Goal: Find specific page/section: Find specific page/section

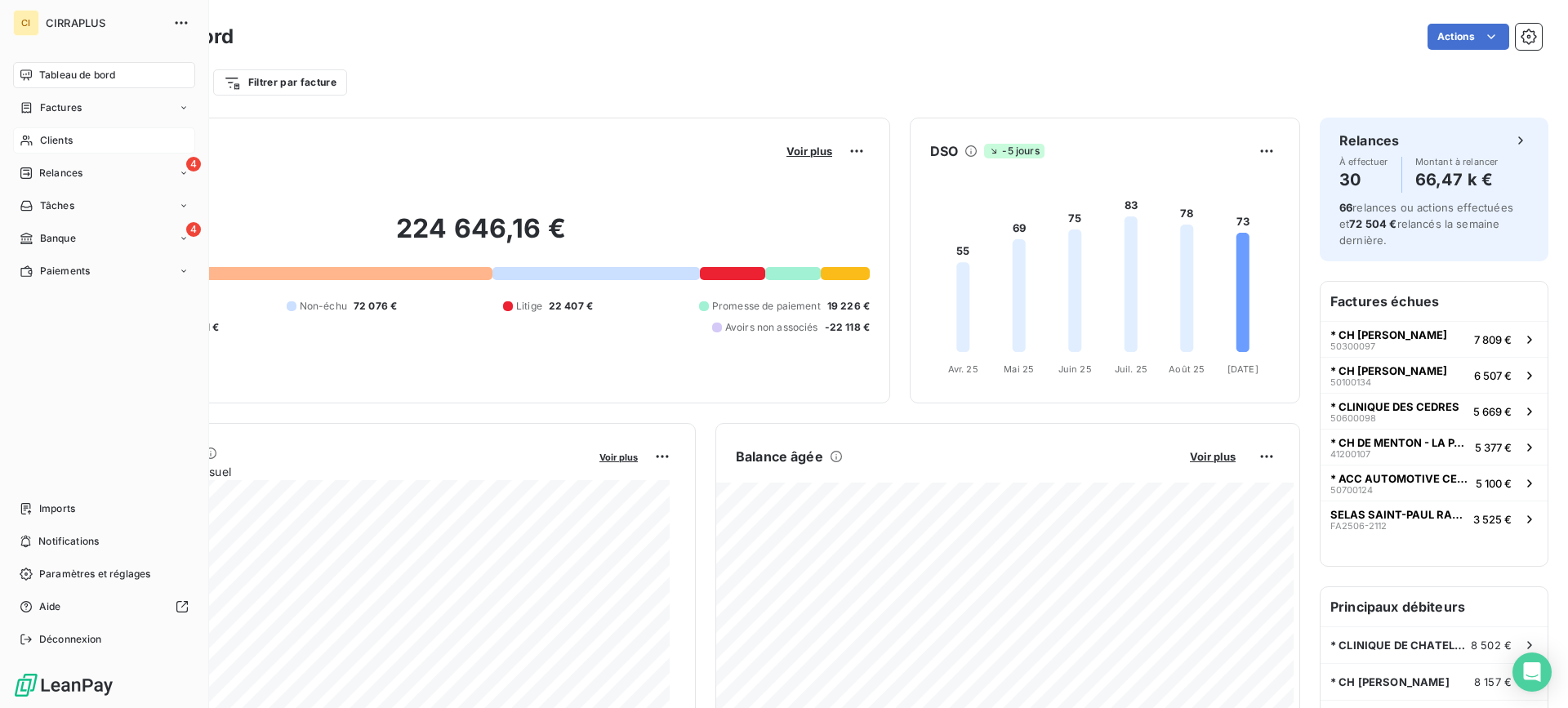
click at [68, 140] on span "Clients" at bounding box center [56, 140] width 32 height 15
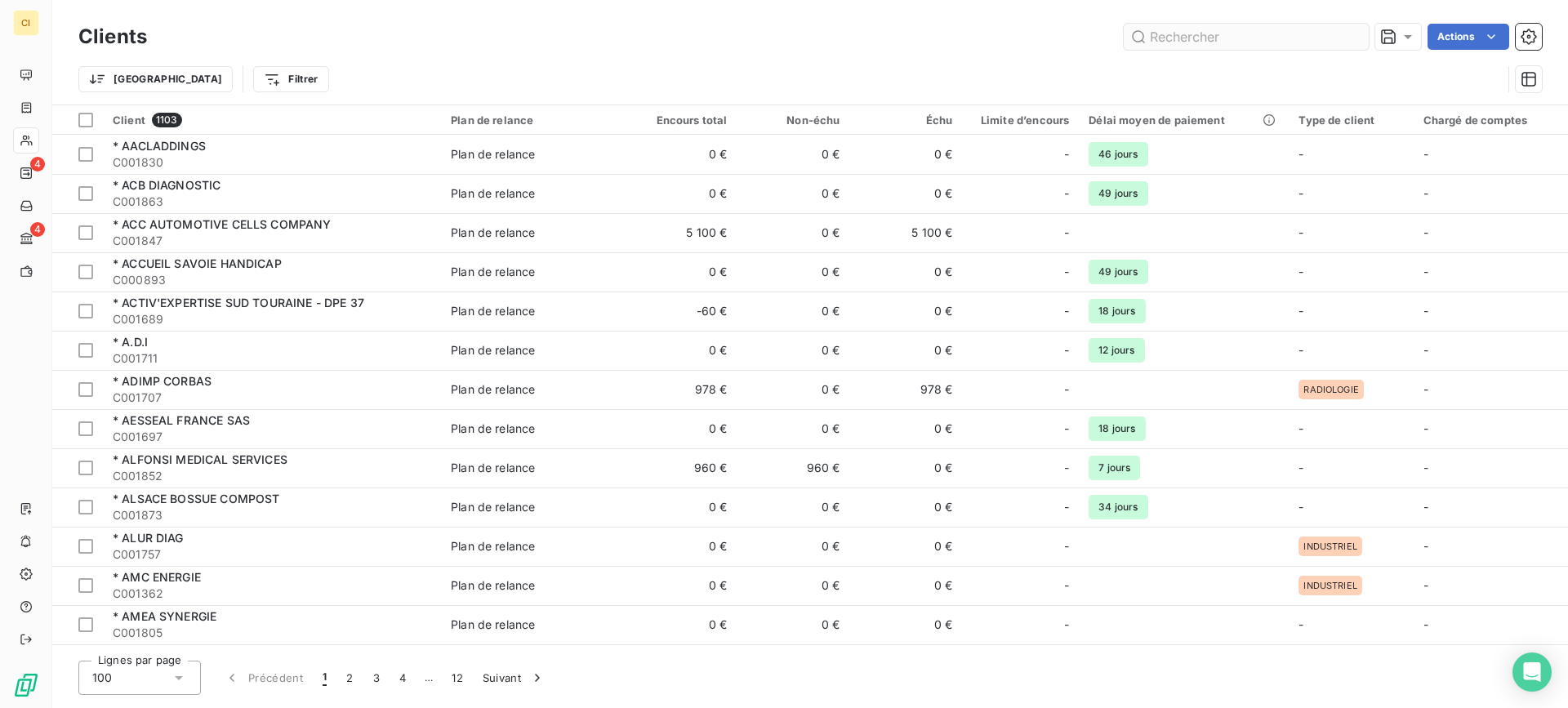
click at [1215, 39] on input "text" at bounding box center [1246, 36] width 245 height 27
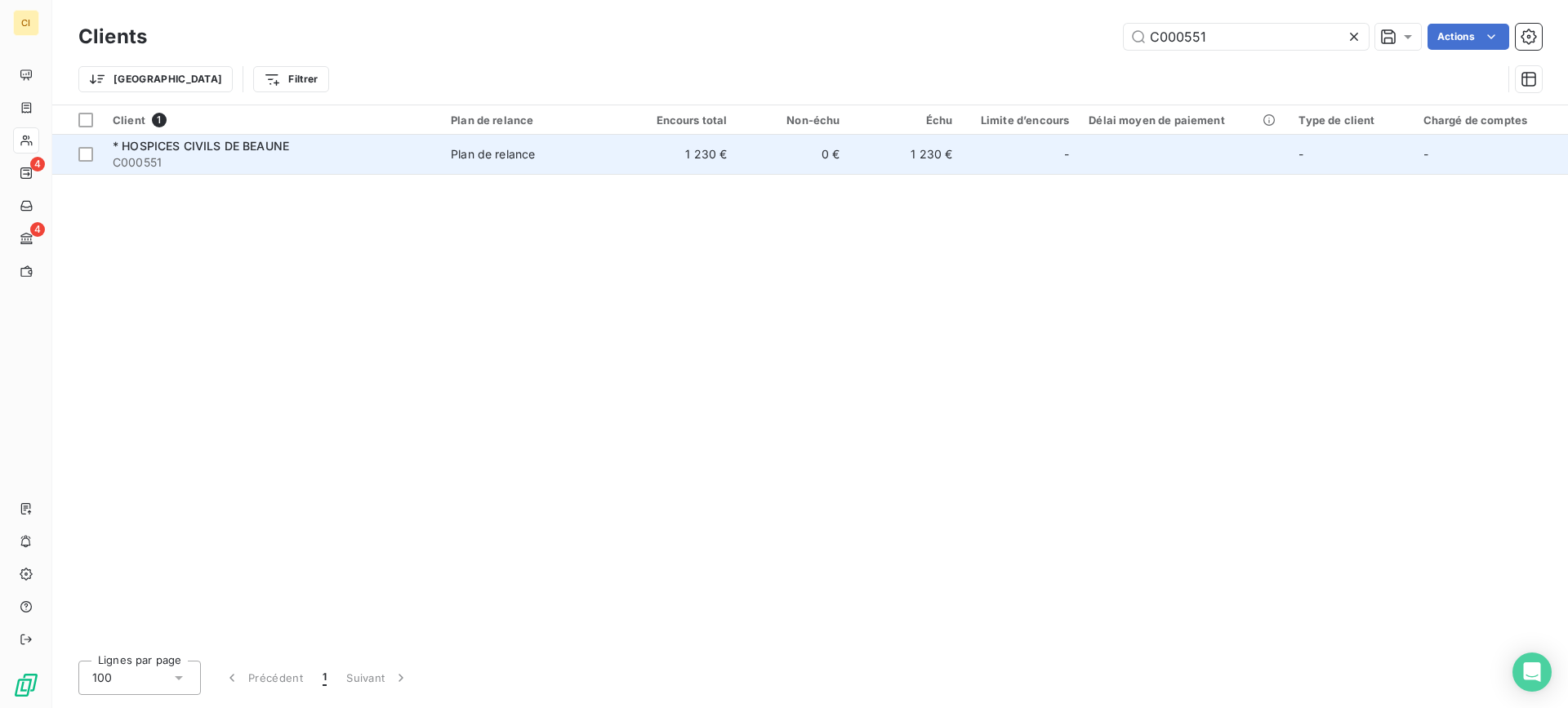
type input "C000551"
click at [246, 147] on span "* HOSPICES CIVILS DE BEAUNE" at bounding box center [201, 145] width 177 height 14
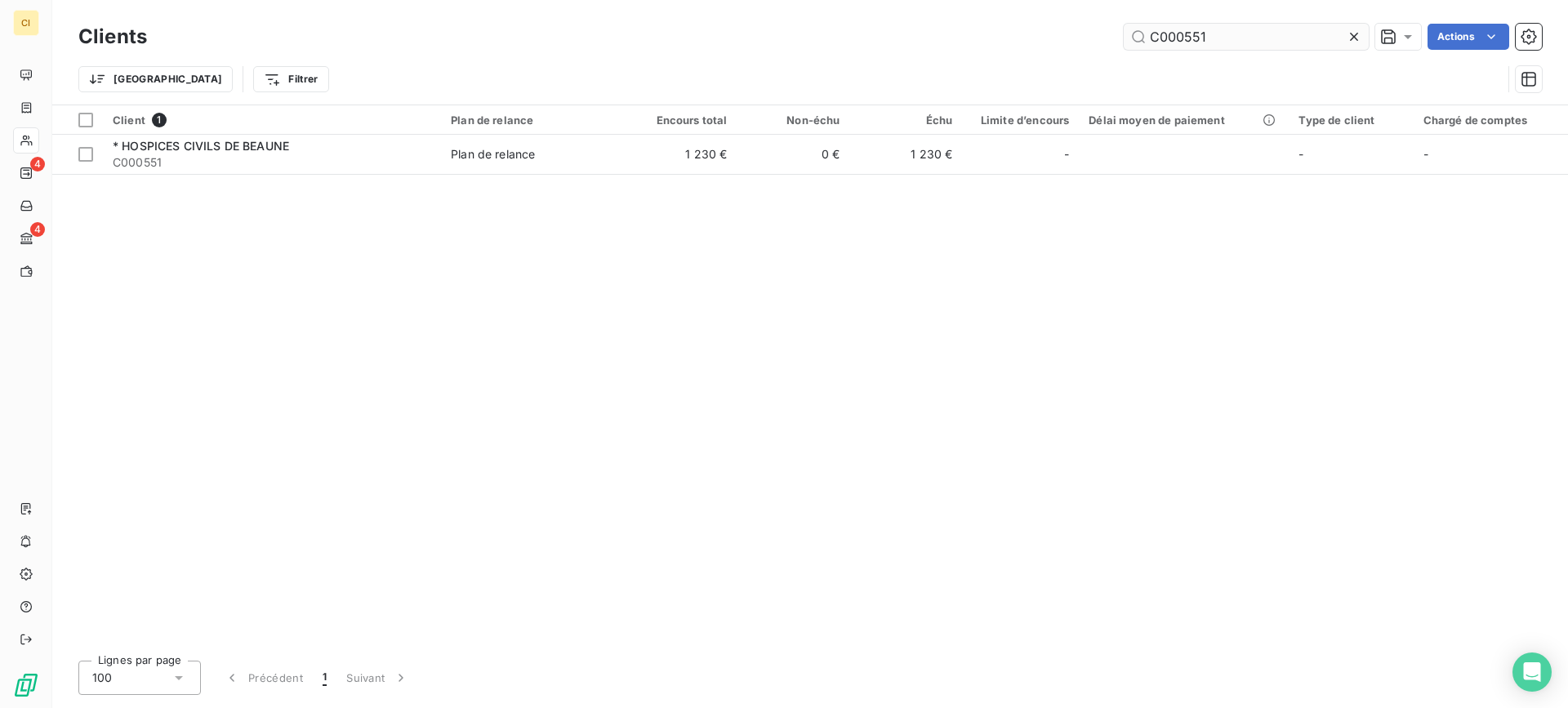
drag, startPoint x: 1186, startPoint y: 33, endPoint x: 1285, endPoint y: 32, distance: 99.0
click at [1285, 32] on input "C000551" at bounding box center [1246, 36] width 245 height 27
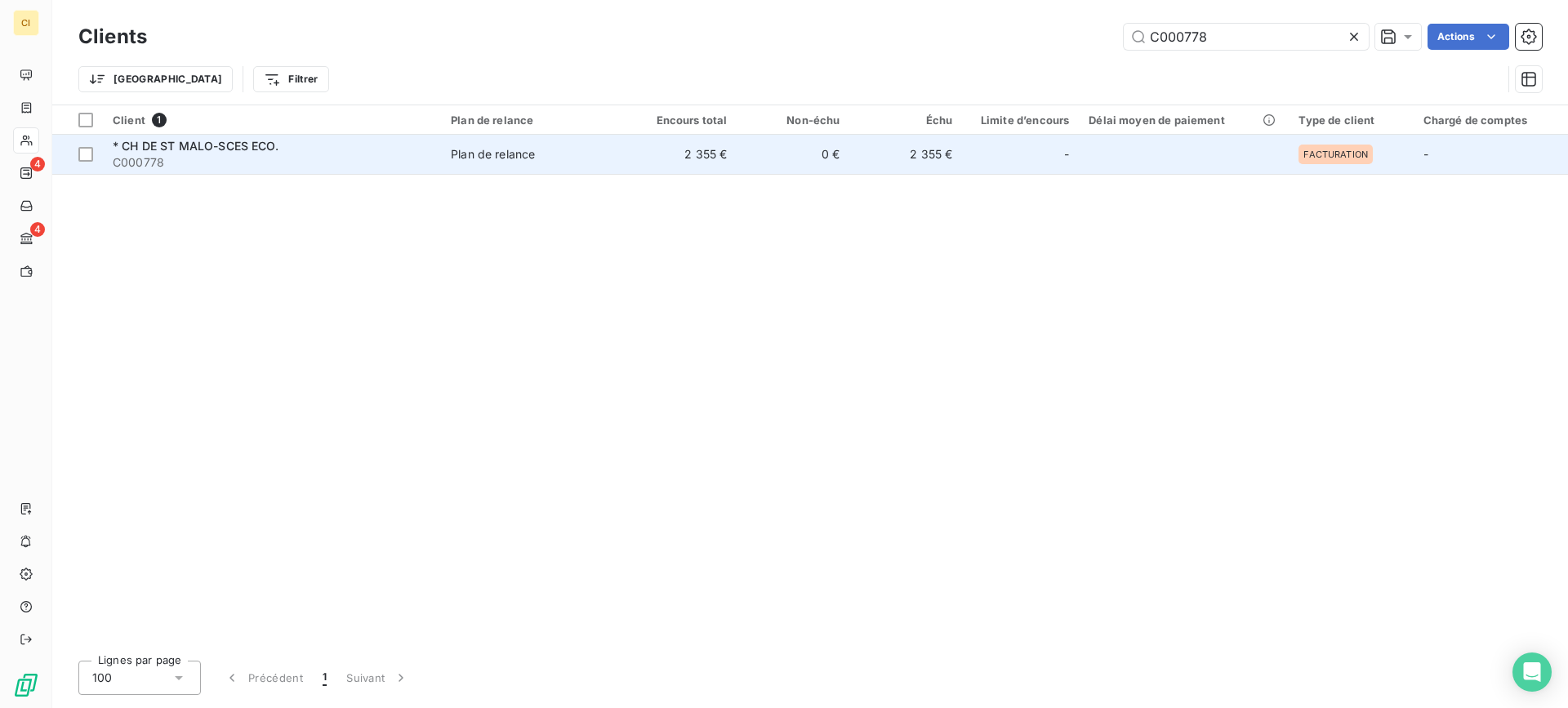
type input "C000778"
click at [192, 148] on span "* CH DE ST MALO-SCES ECO." at bounding box center [196, 145] width 166 height 14
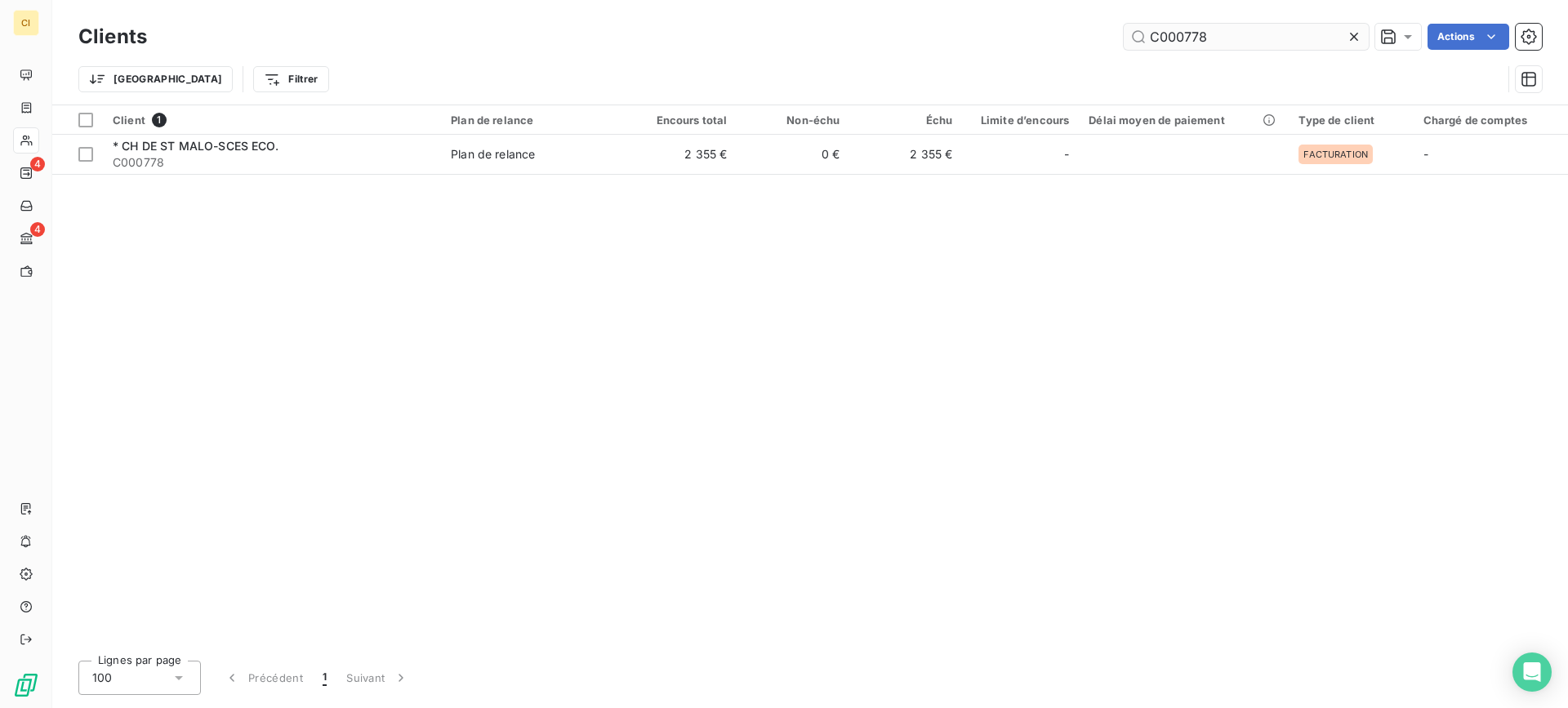
drag, startPoint x: 1173, startPoint y: 31, endPoint x: 1278, endPoint y: 32, distance: 105.0
click at [1278, 32] on input "C000778" at bounding box center [1246, 36] width 245 height 27
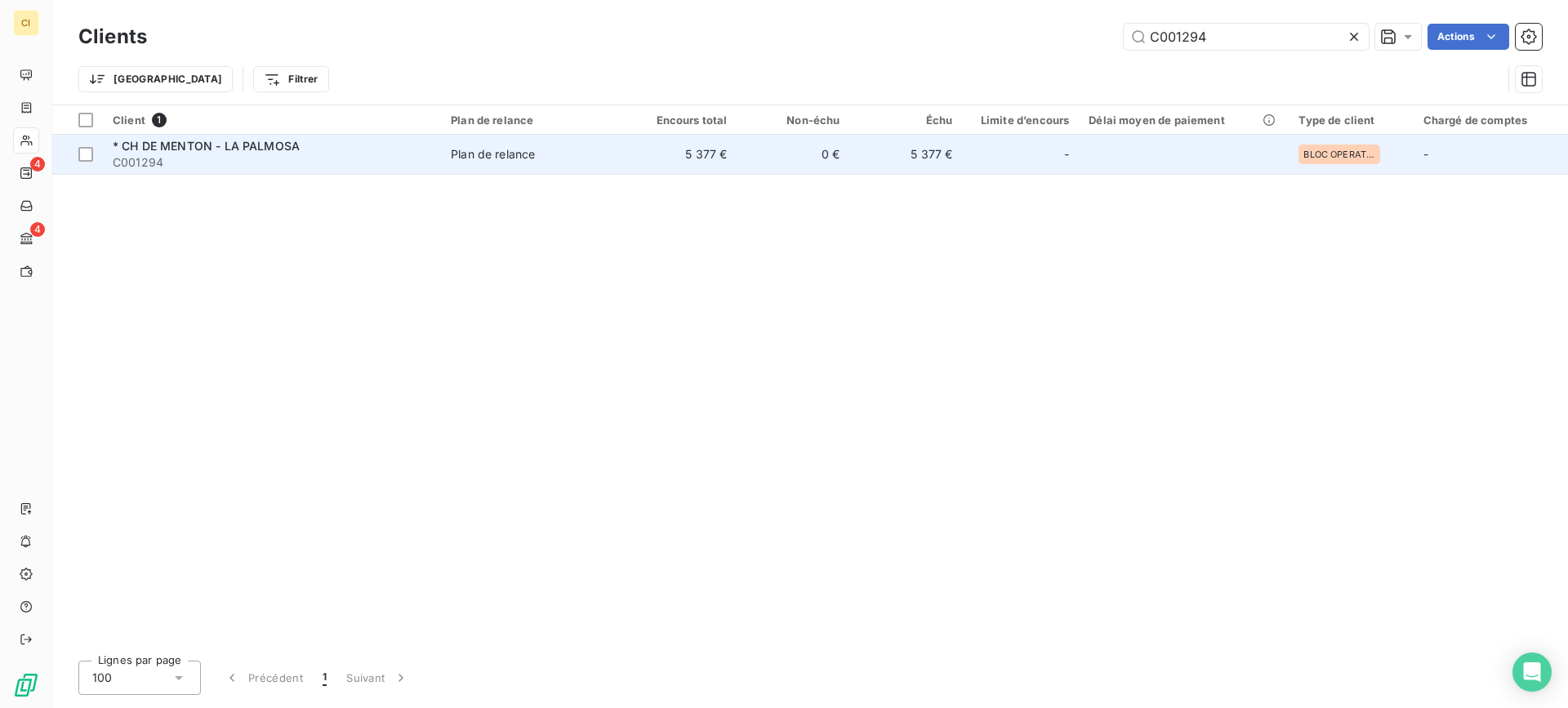
type input "C001294"
click at [197, 145] on span "* CH DE MENTON - LA PALMOSA" at bounding box center [206, 145] width 187 height 14
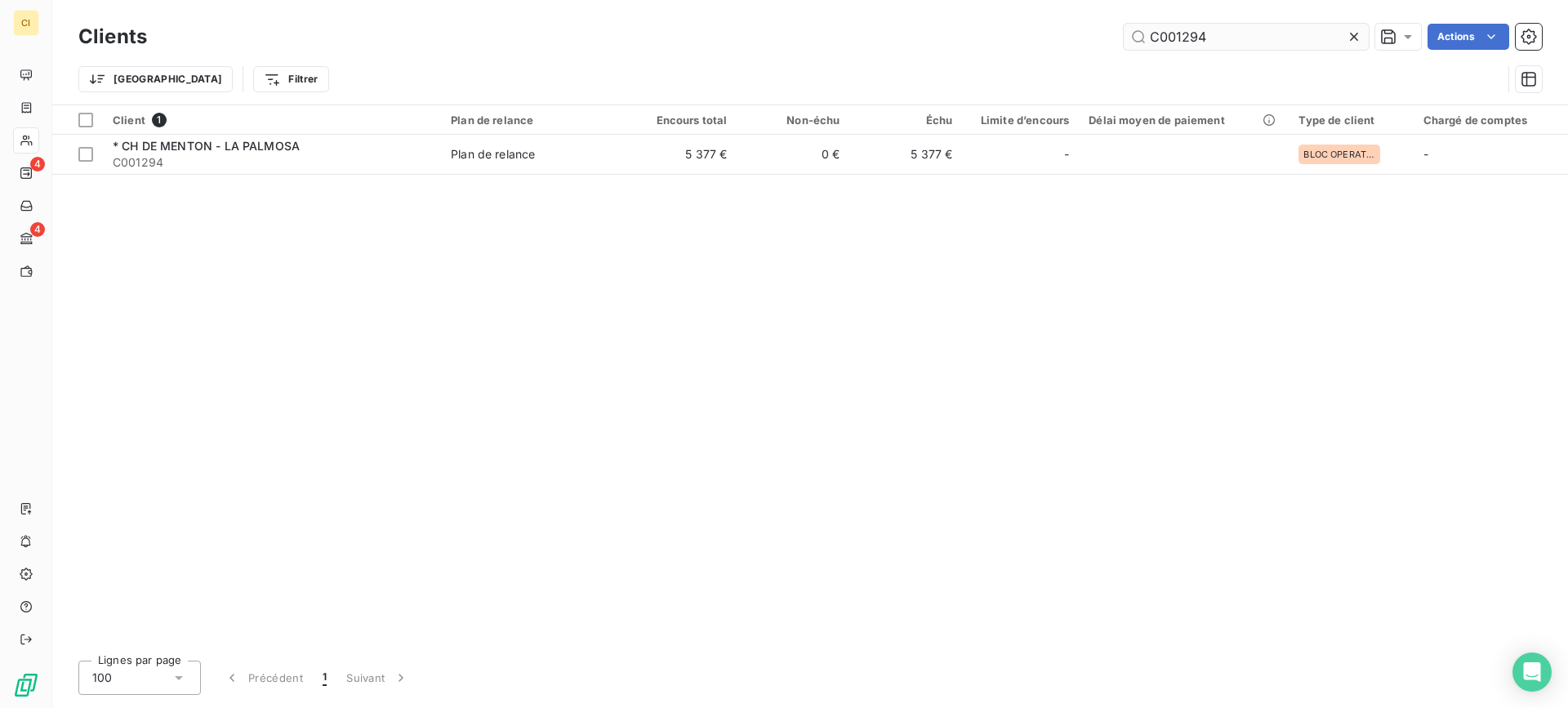
drag, startPoint x: 1176, startPoint y: 36, endPoint x: 1340, endPoint y: 28, distance: 164.2
click at [1340, 28] on input "C001294" at bounding box center [1246, 36] width 245 height 27
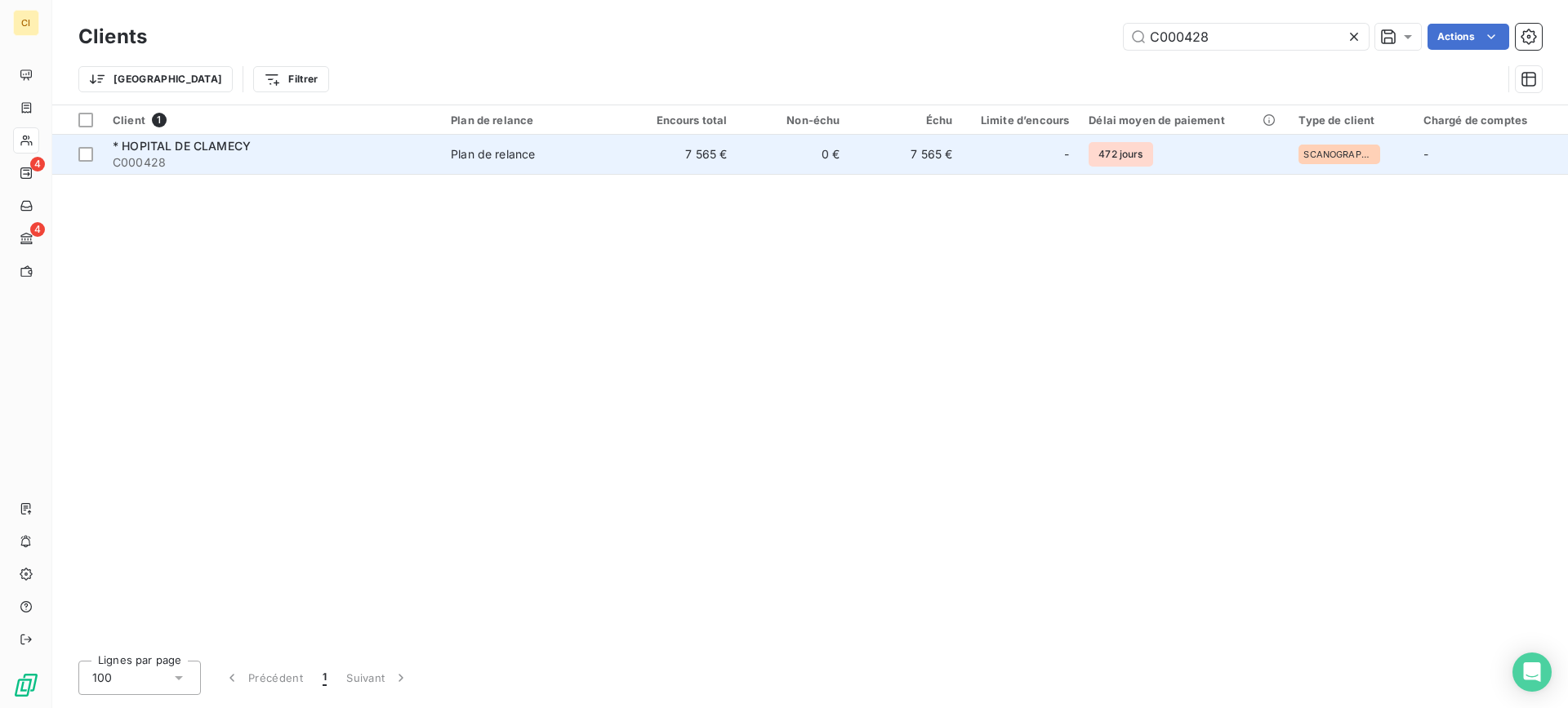
type input "C000428"
click at [196, 143] on span "* HOPITAL DE CLAMECY" at bounding box center [182, 145] width 139 height 14
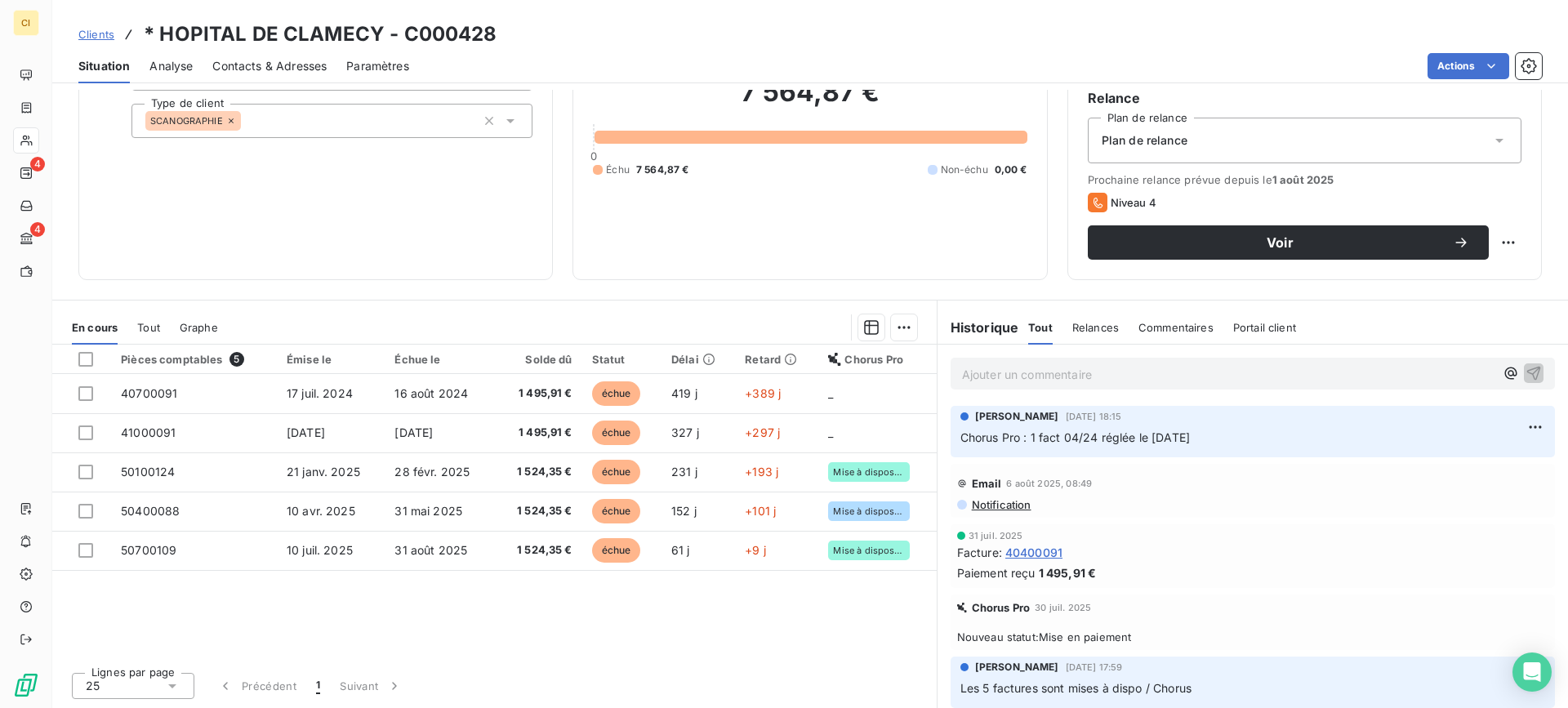
scroll to position [65, 0]
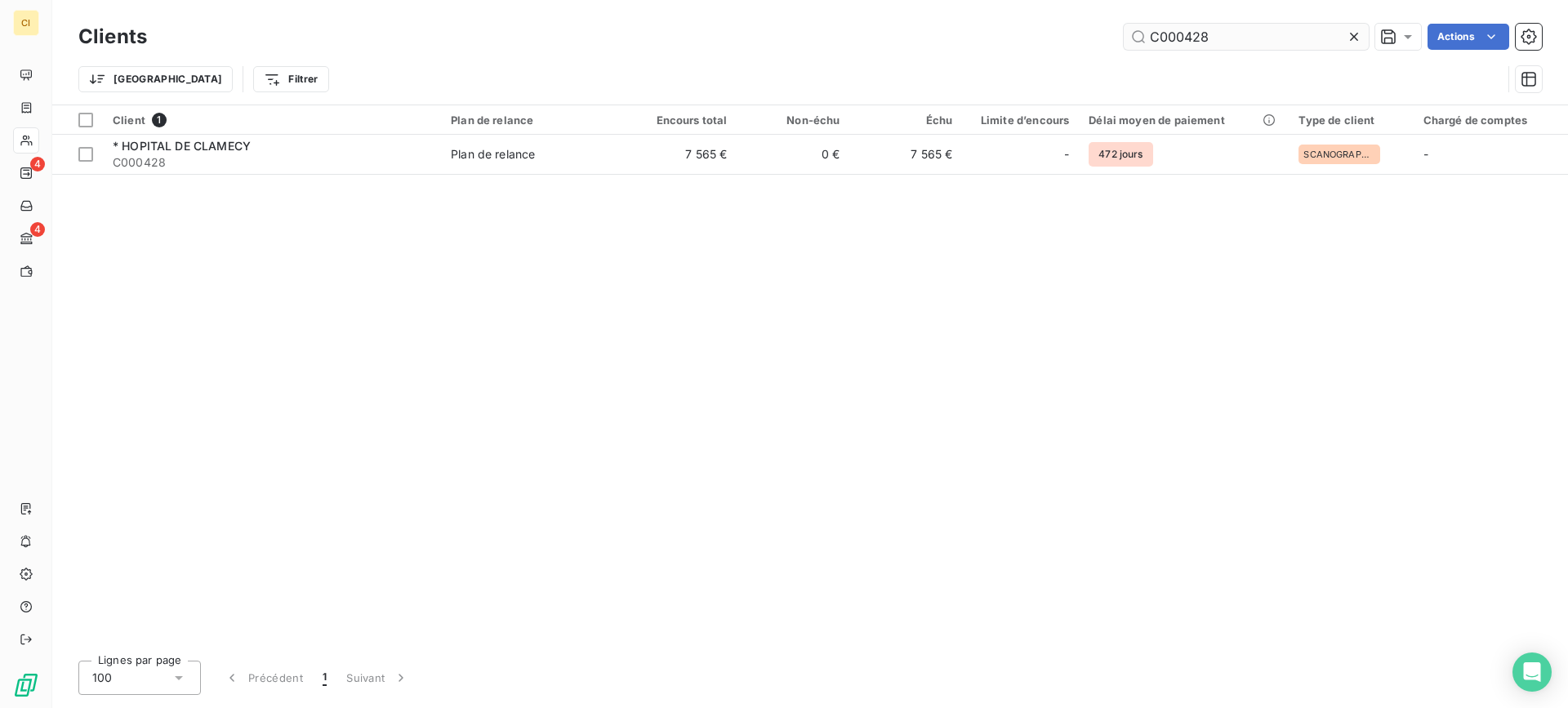
drag, startPoint x: 1176, startPoint y: 39, endPoint x: 1338, endPoint y: 39, distance: 162.0
click at [1338, 39] on input "C000428" at bounding box center [1246, 36] width 245 height 27
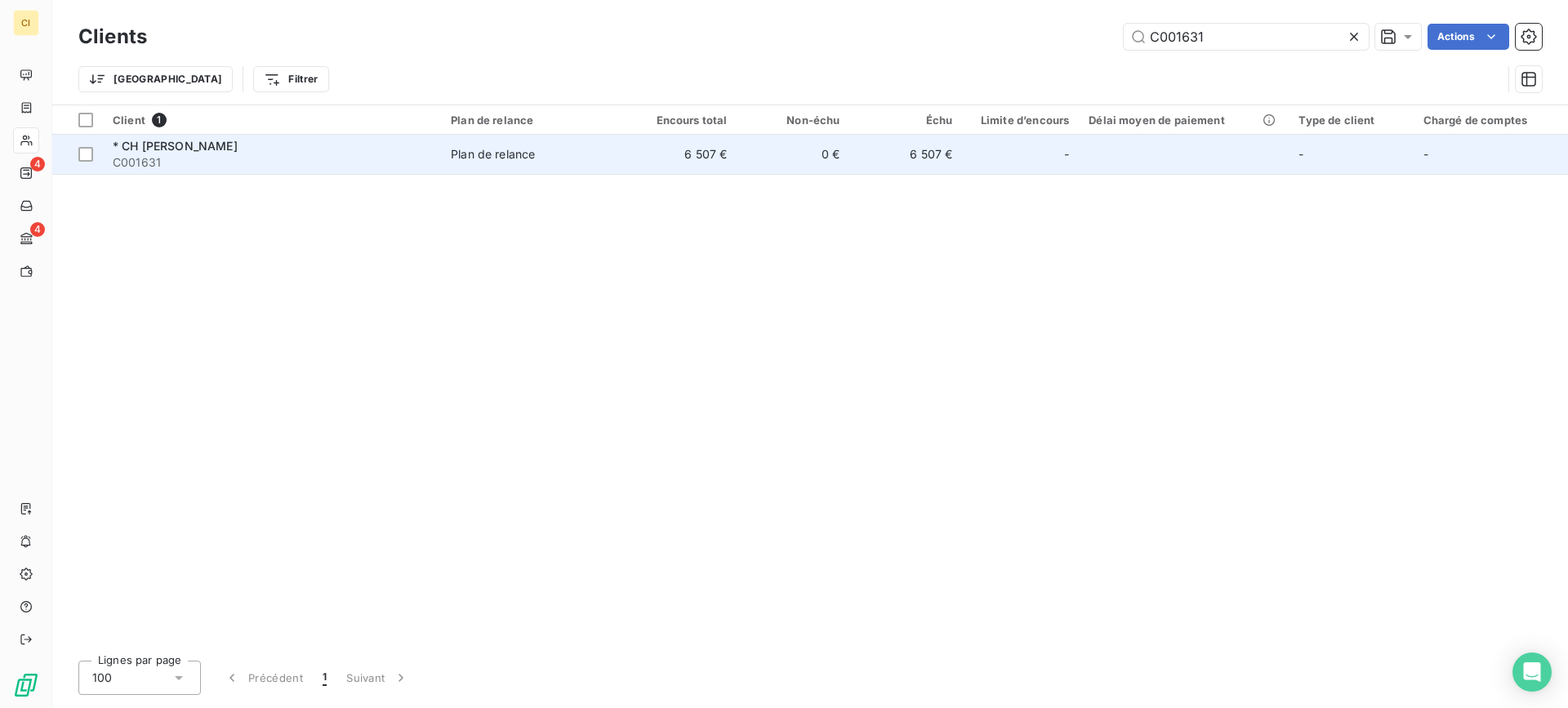
type input "C001631"
click at [222, 144] on span "* CH [PERSON_NAME]" at bounding box center [175, 145] width 125 height 14
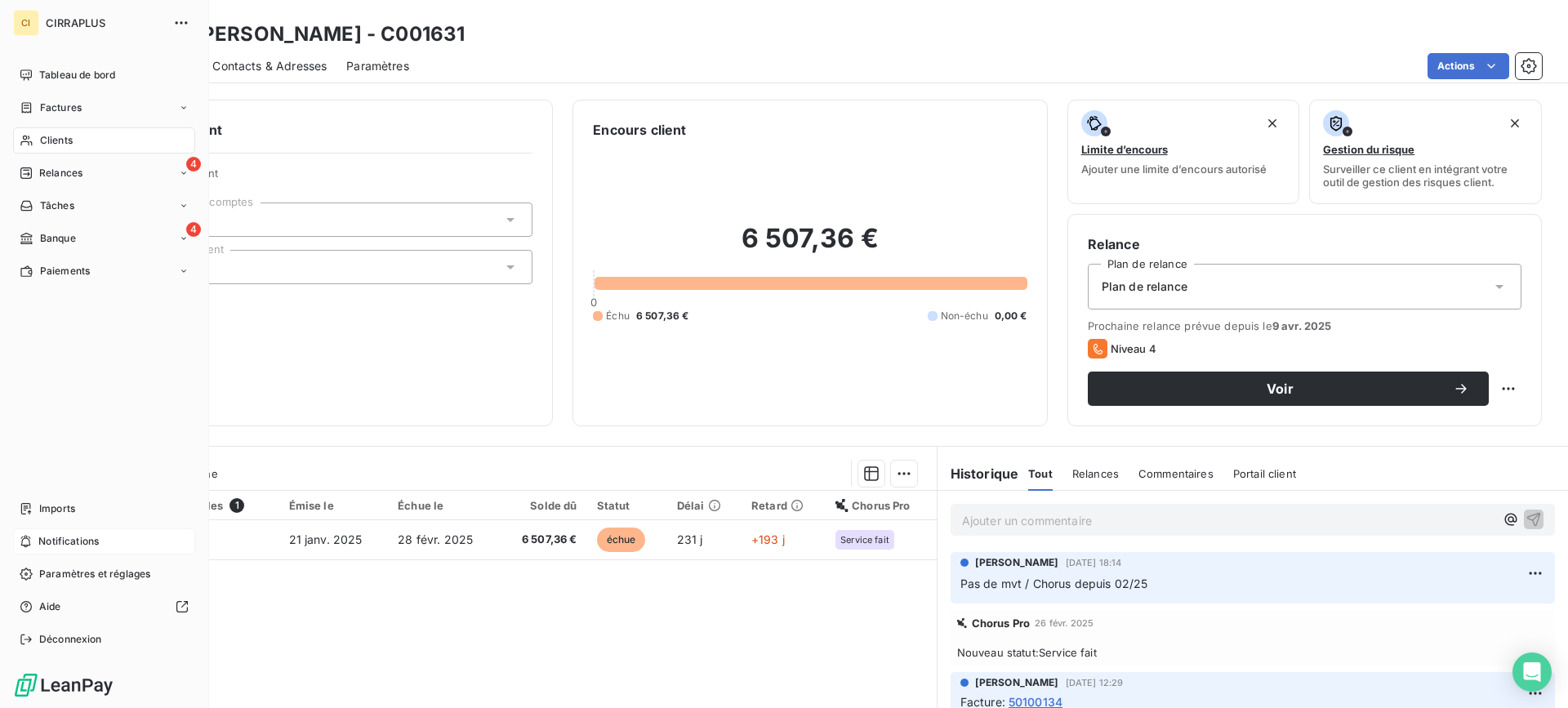
click at [66, 537] on span "Notifications" at bounding box center [69, 541] width 61 height 15
click at [27, 392] on div "Tableau de bord Factures Clients 4 Relances Tâches 4 Banque Paiements Imports N…" at bounding box center [103, 356] width 182 height 590
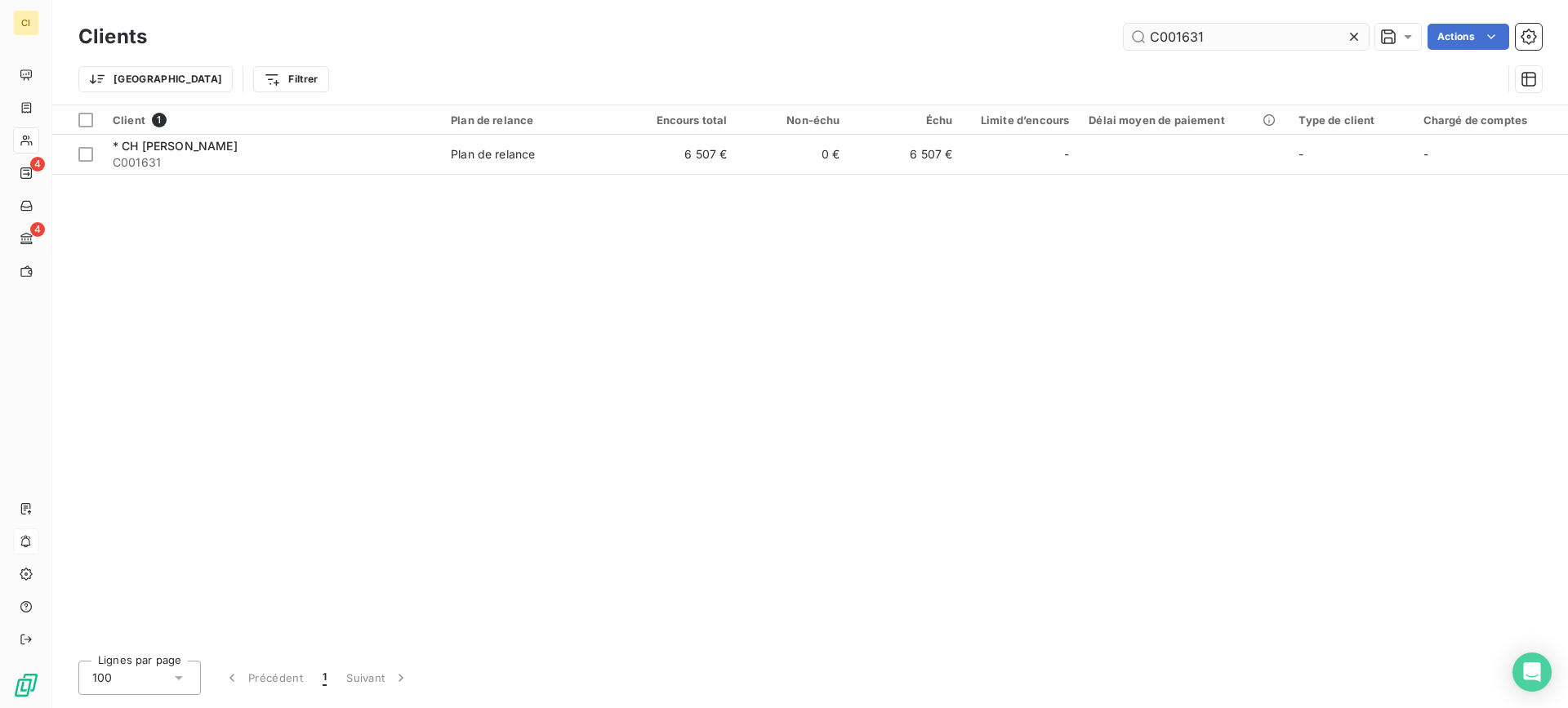
drag, startPoint x: 1176, startPoint y: 38, endPoint x: 1302, endPoint y: 32, distance: 126.1
click at [1302, 32] on input "C001631" at bounding box center [1246, 36] width 245 height 27
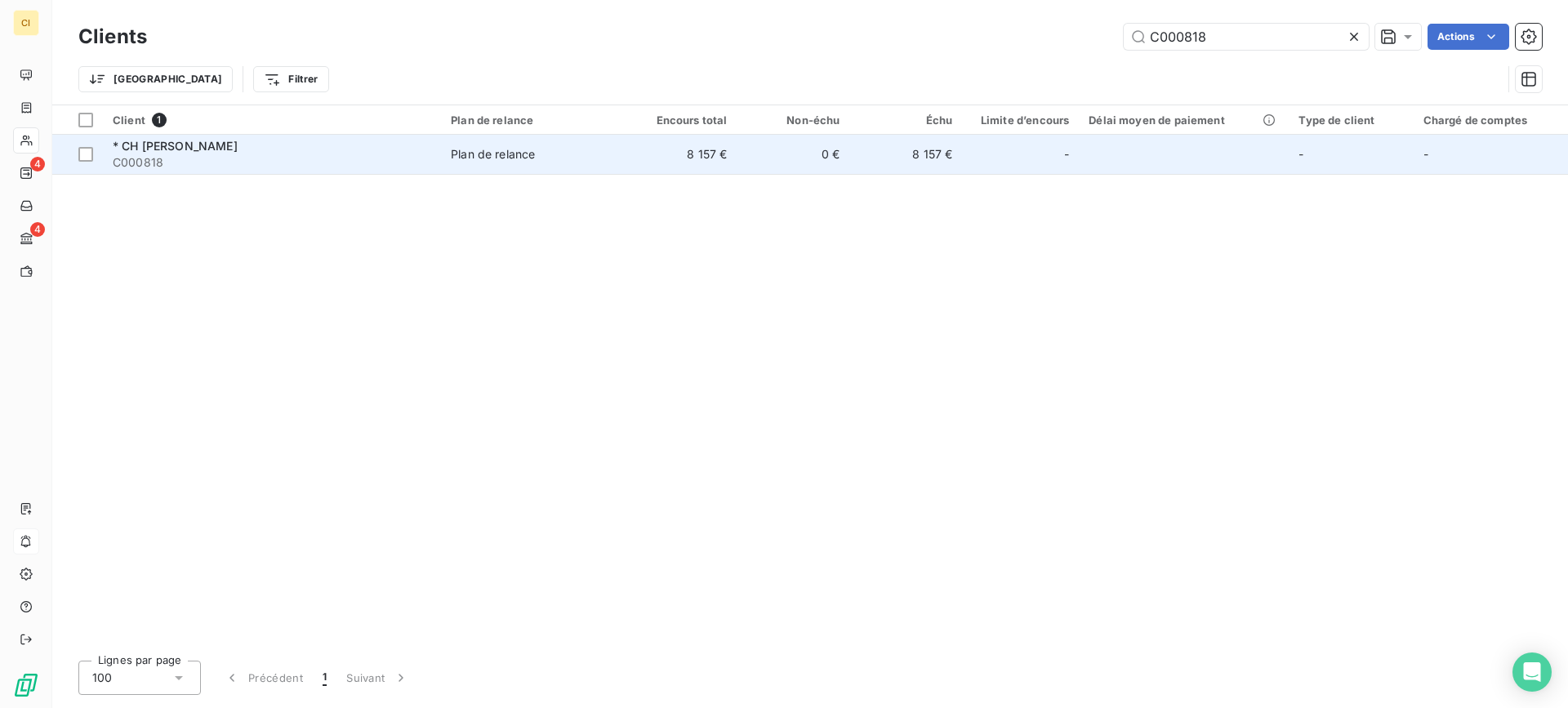
type input "C000818"
click at [172, 142] on span "* CH [PERSON_NAME]" at bounding box center [175, 145] width 125 height 14
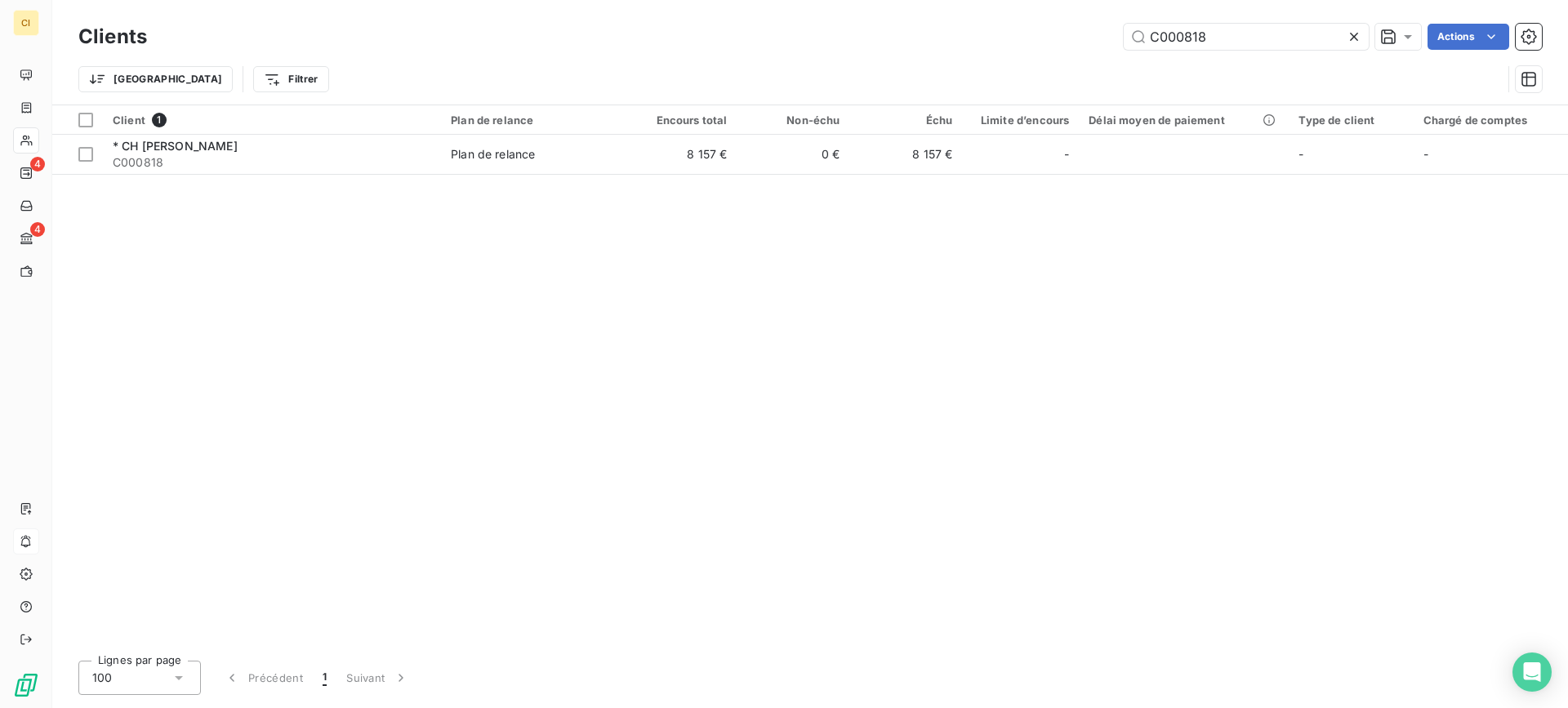
drag, startPoint x: 1176, startPoint y: 39, endPoint x: 1348, endPoint y: 31, distance: 172.2
click at [1348, 31] on div "C000818" at bounding box center [1246, 36] width 245 height 27
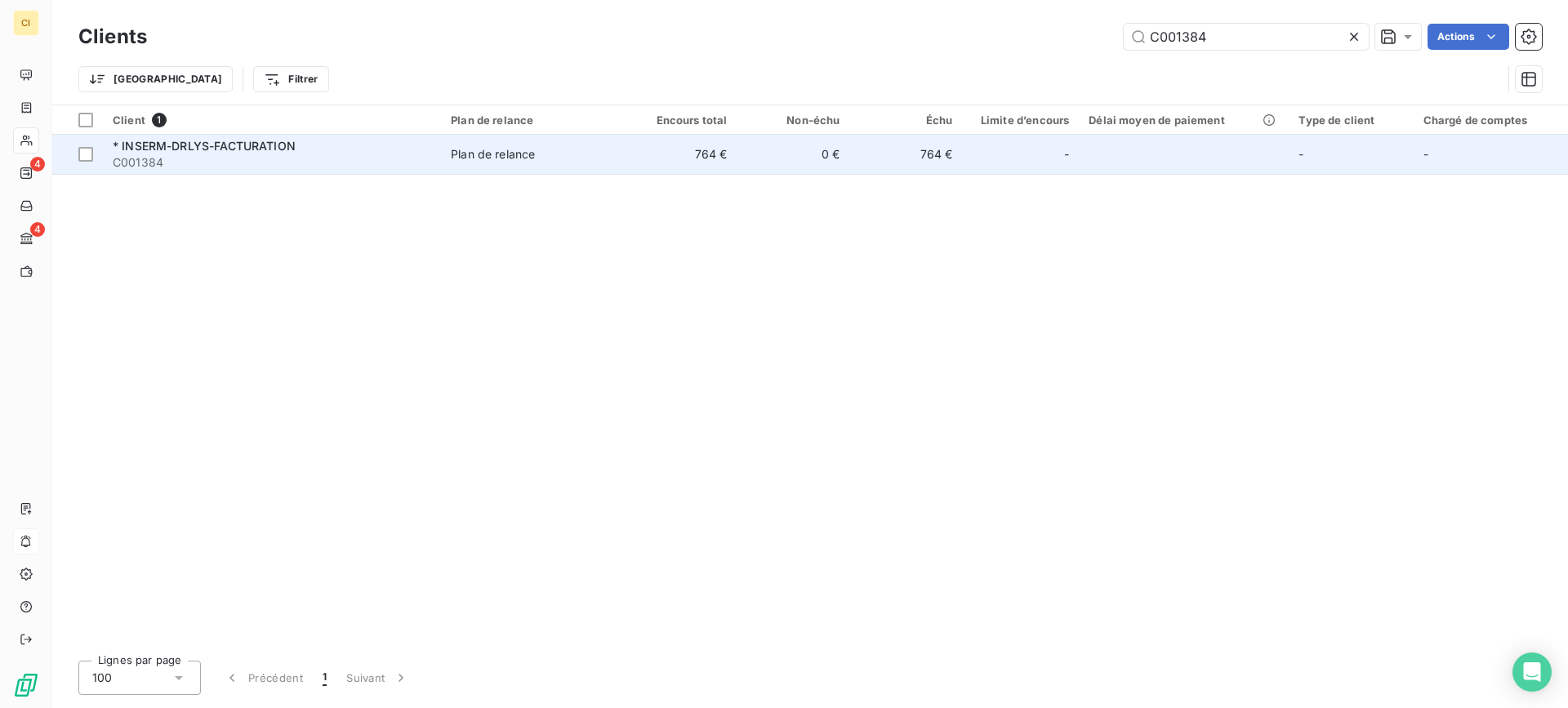
type input "C001384"
click at [209, 157] on span "C001384" at bounding box center [272, 162] width 318 height 17
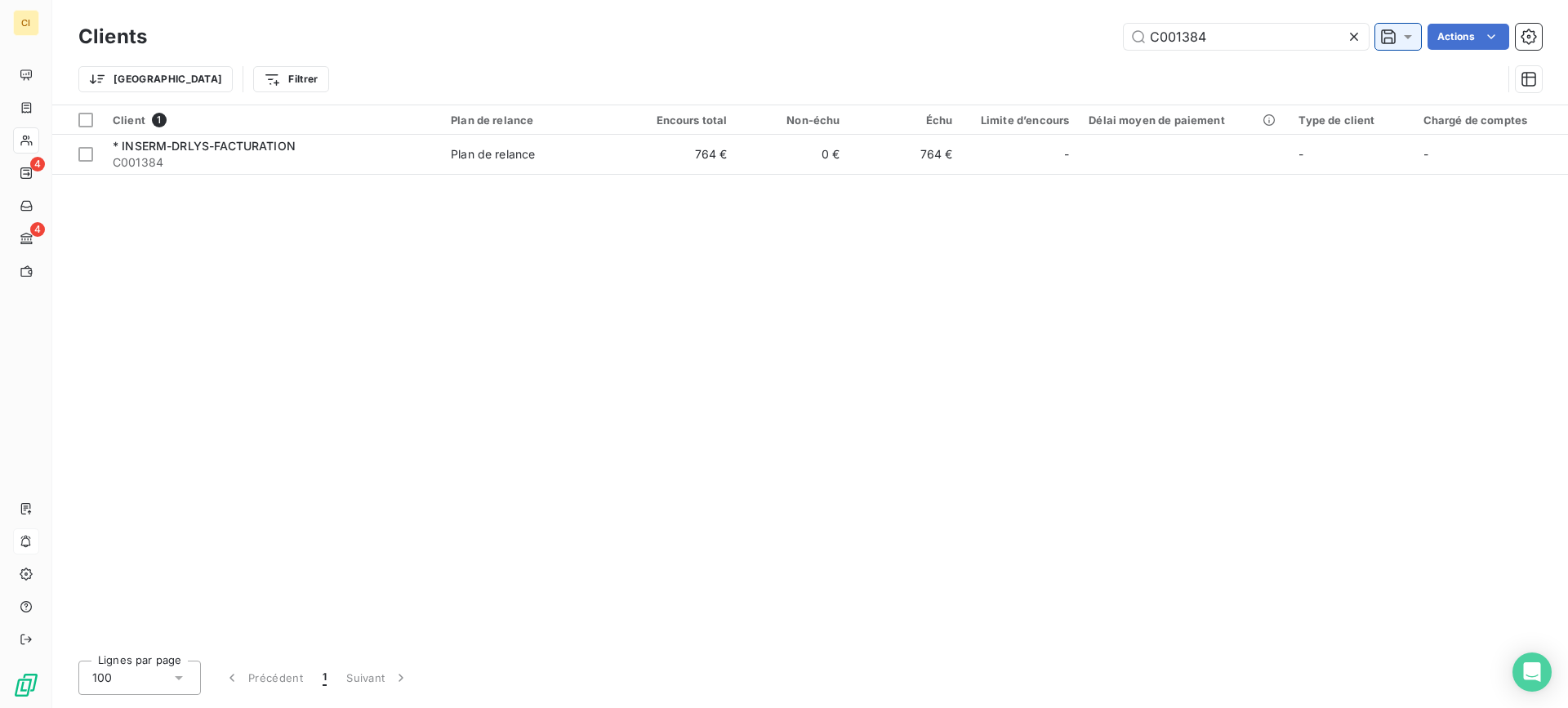
drag, startPoint x: 1178, startPoint y: 35, endPoint x: 1376, endPoint y: 31, distance: 198.0
click at [1376, 31] on div "C001384 Actions" at bounding box center [855, 36] width 1375 height 27
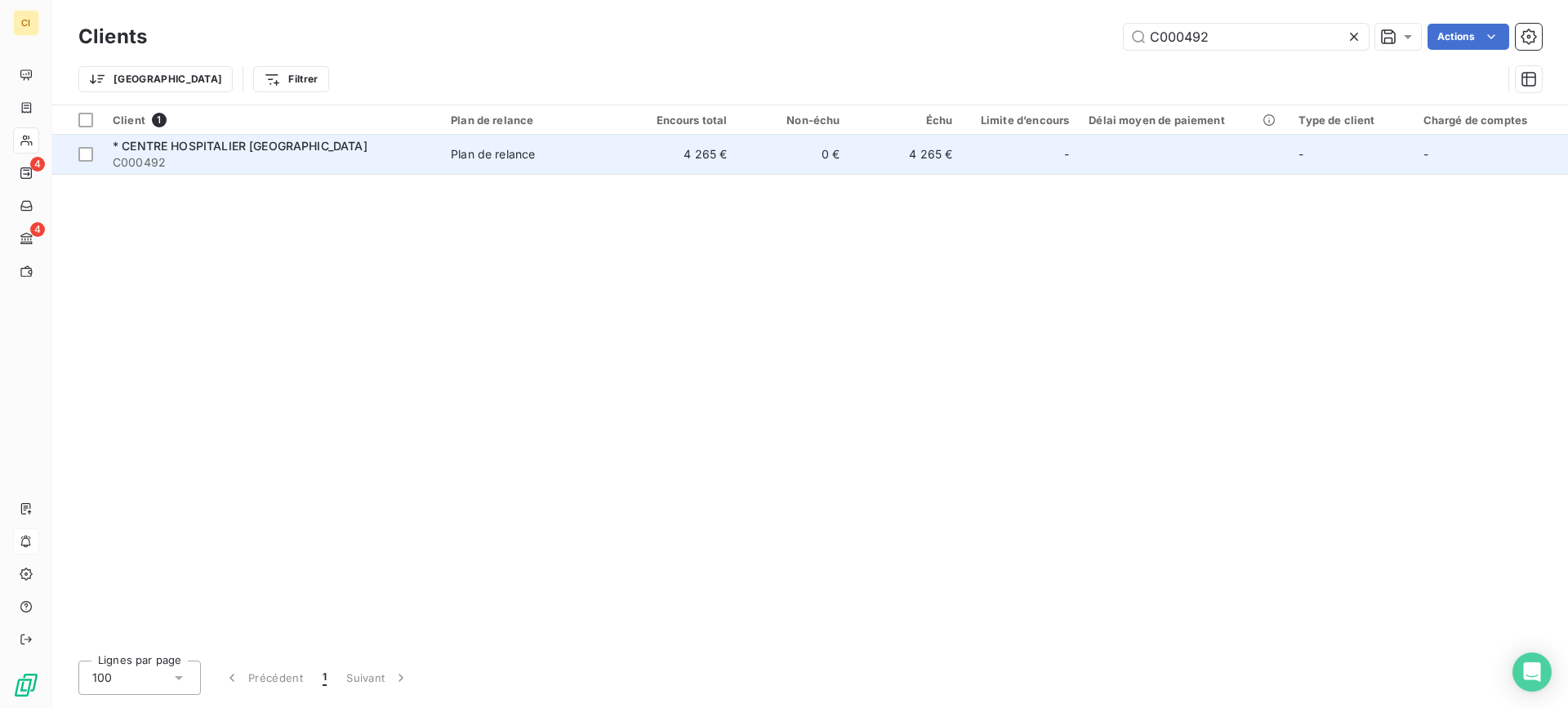
type input "C000492"
click at [228, 149] on span "* CENTRE HOSPITALIER [GEOGRAPHIC_DATA]" at bounding box center [240, 145] width 254 height 14
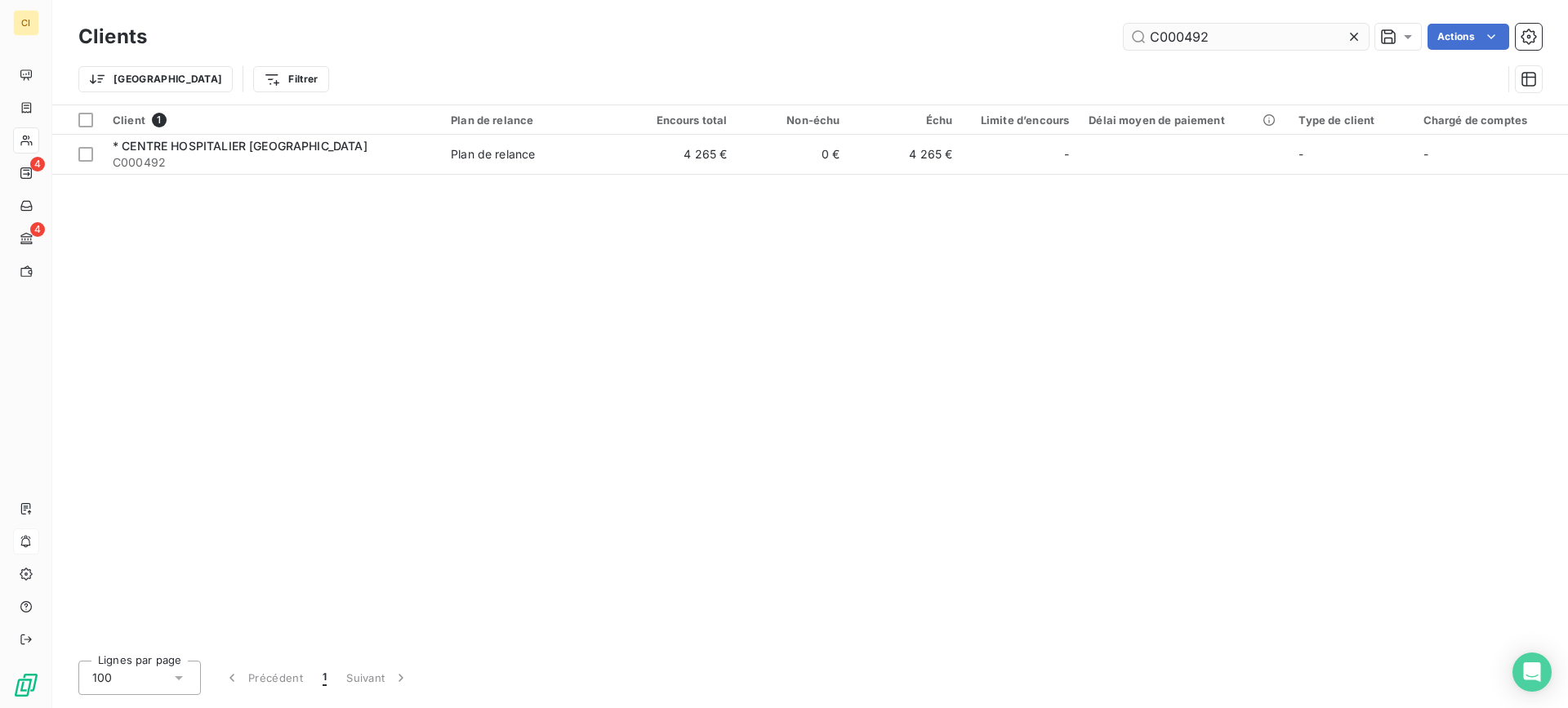
drag, startPoint x: 1175, startPoint y: 36, endPoint x: 1257, endPoint y: 36, distance: 82.0
click at [1257, 36] on input "C000492" at bounding box center [1246, 36] width 245 height 27
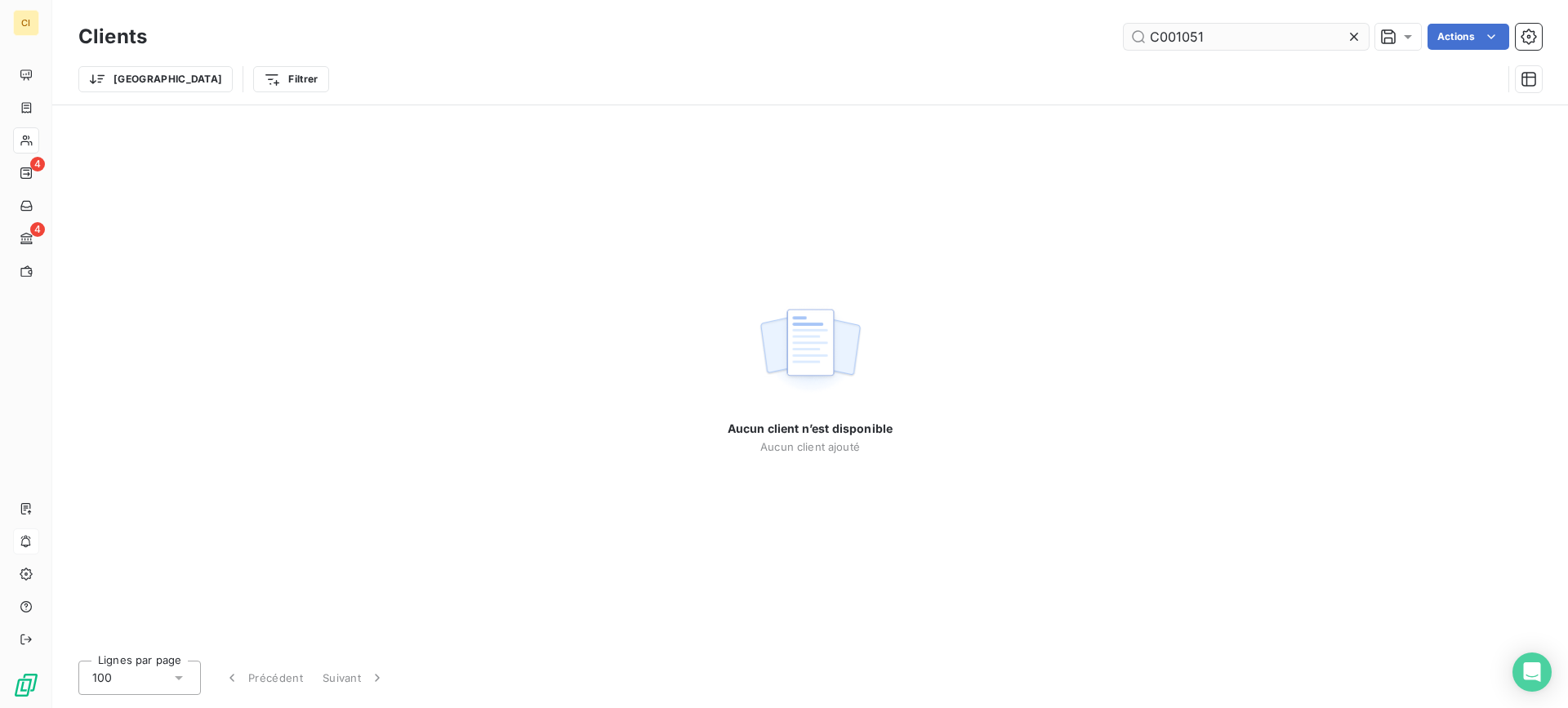
click at [1162, 36] on input "C001051" at bounding box center [1246, 36] width 245 height 27
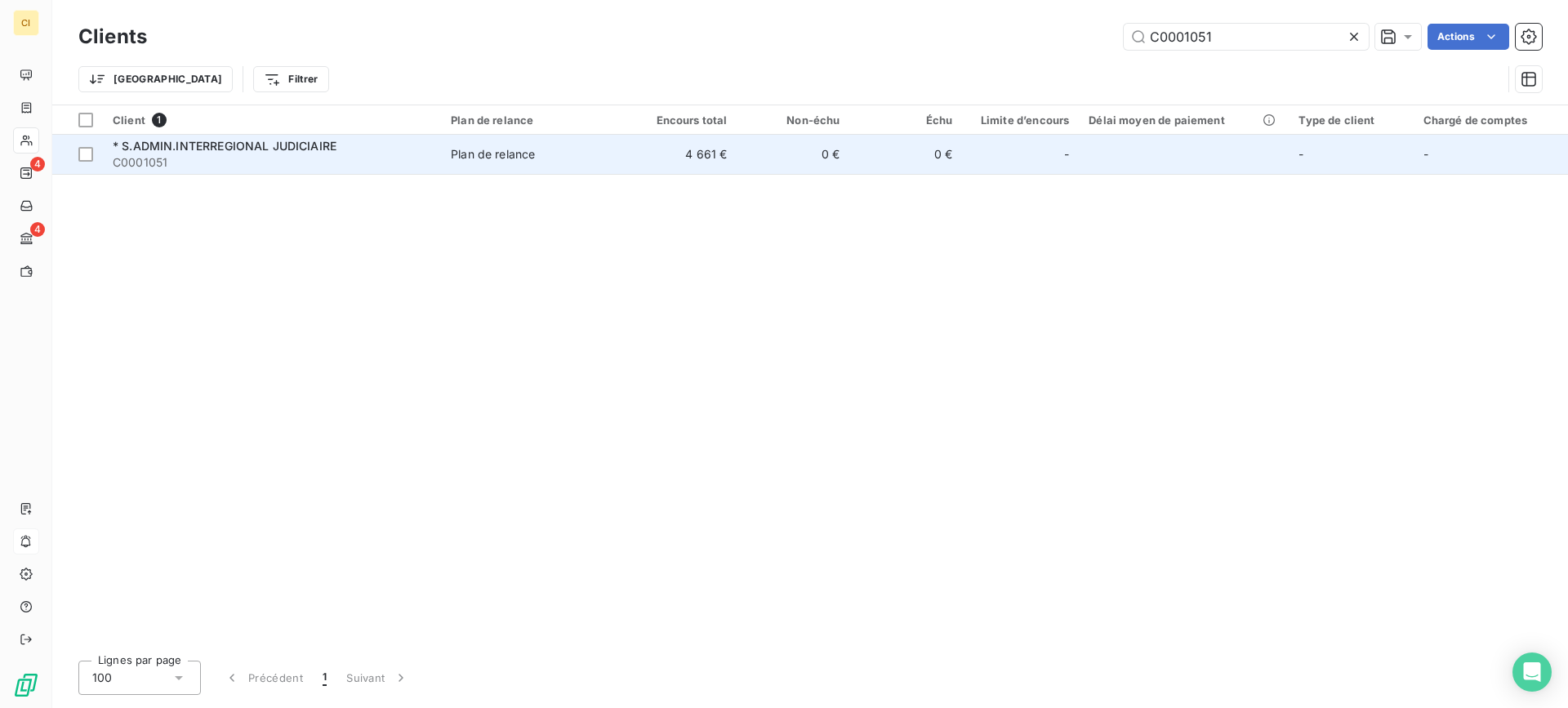
type input "C0001051"
click at [257, 140] on span "* S.ADMIN.INTERREGIONAL JUDICIAIRE" at bounding box center [225, 145] width 224 height 14
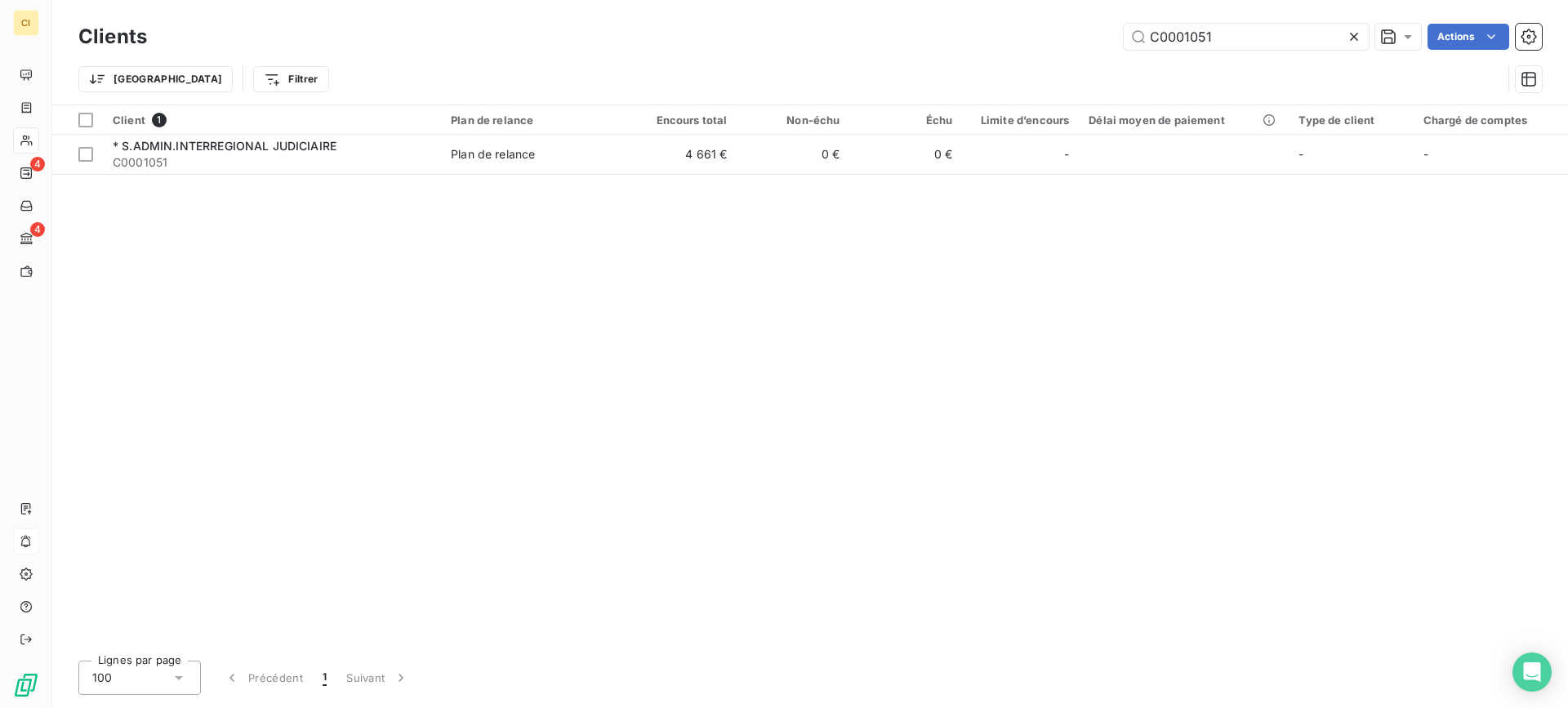
drag, startPoint x: 1176, startPoint y: 32, endPoint x: 1325, endPoint y: 21, distance: 149.4
click at [1325, 21] on div "Clients C0001051 Actions" at bounding box center [811, 36] width 1464 height 34
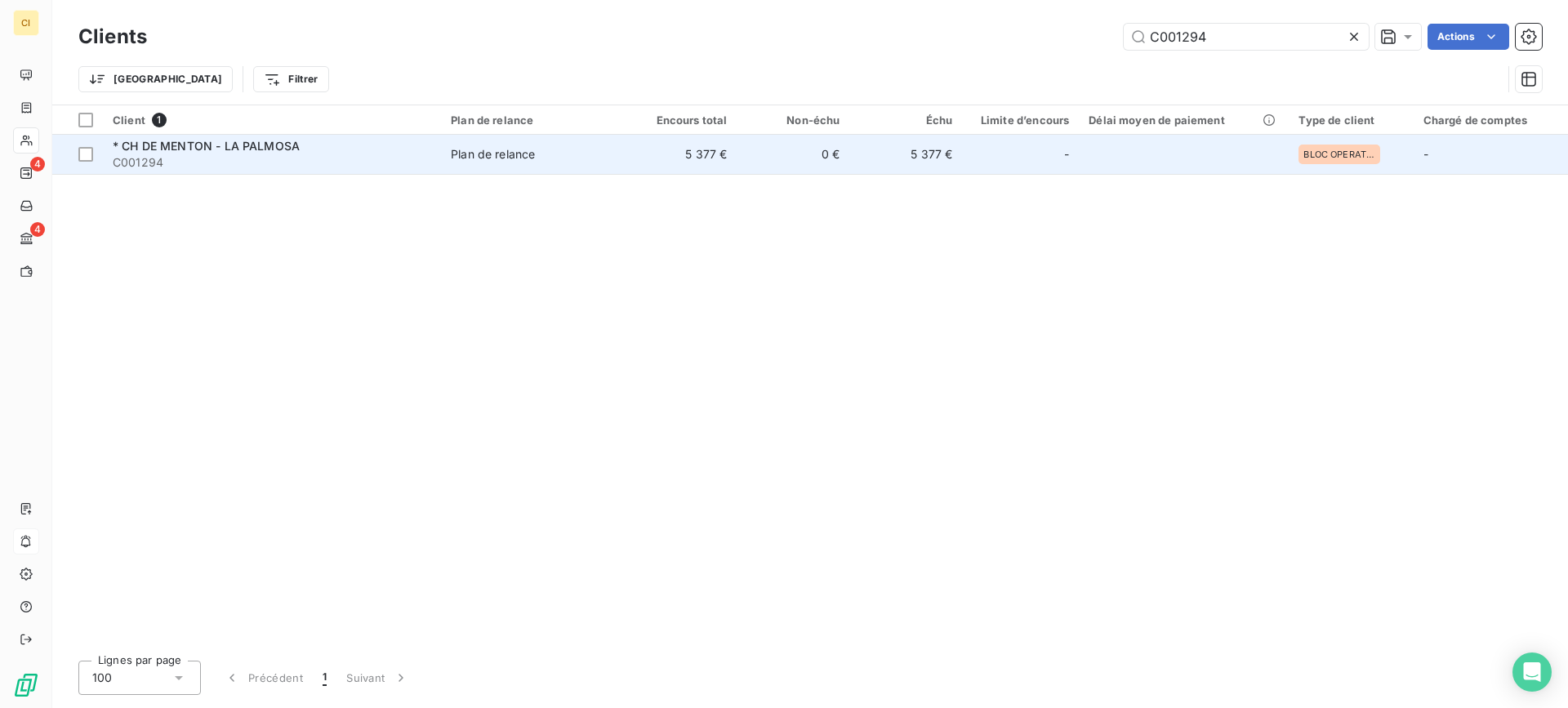
type input "C001294"
click at [239, 144] on span "* CH DE MENTON - LA PALMOSA" at bounding box center [206, 145] width 187 height 14
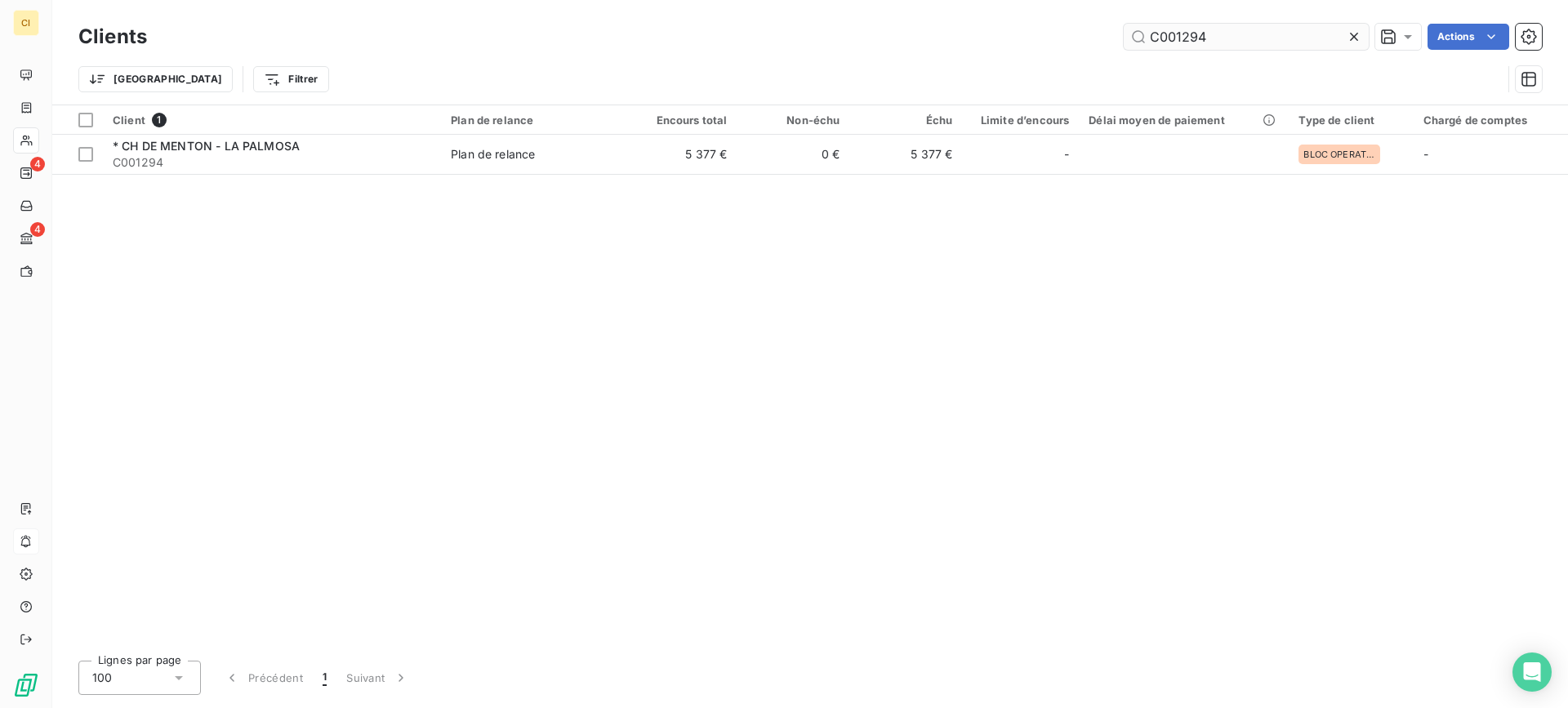
drag, startPoint x: 1176, startPoint y: 38, endPoint x: 1339, endPoint y: 34, distance: 163.0
click at [1339, 34] on input "C001294" at bounding box center [1246, 36] width 245 height 27
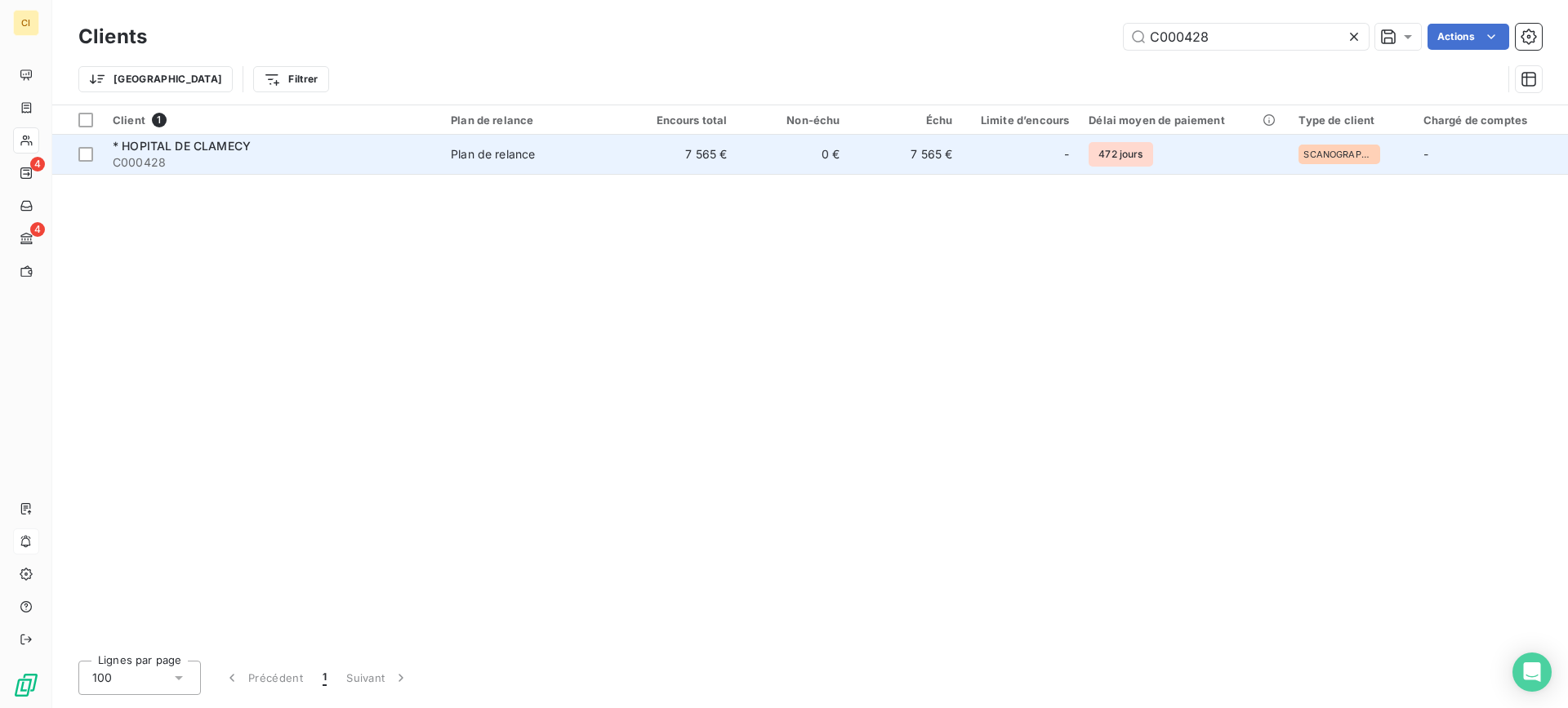
type input "C000428"
click at [206, 154] on span "C000428" at bounding box center [272, 162] width 318 height 17
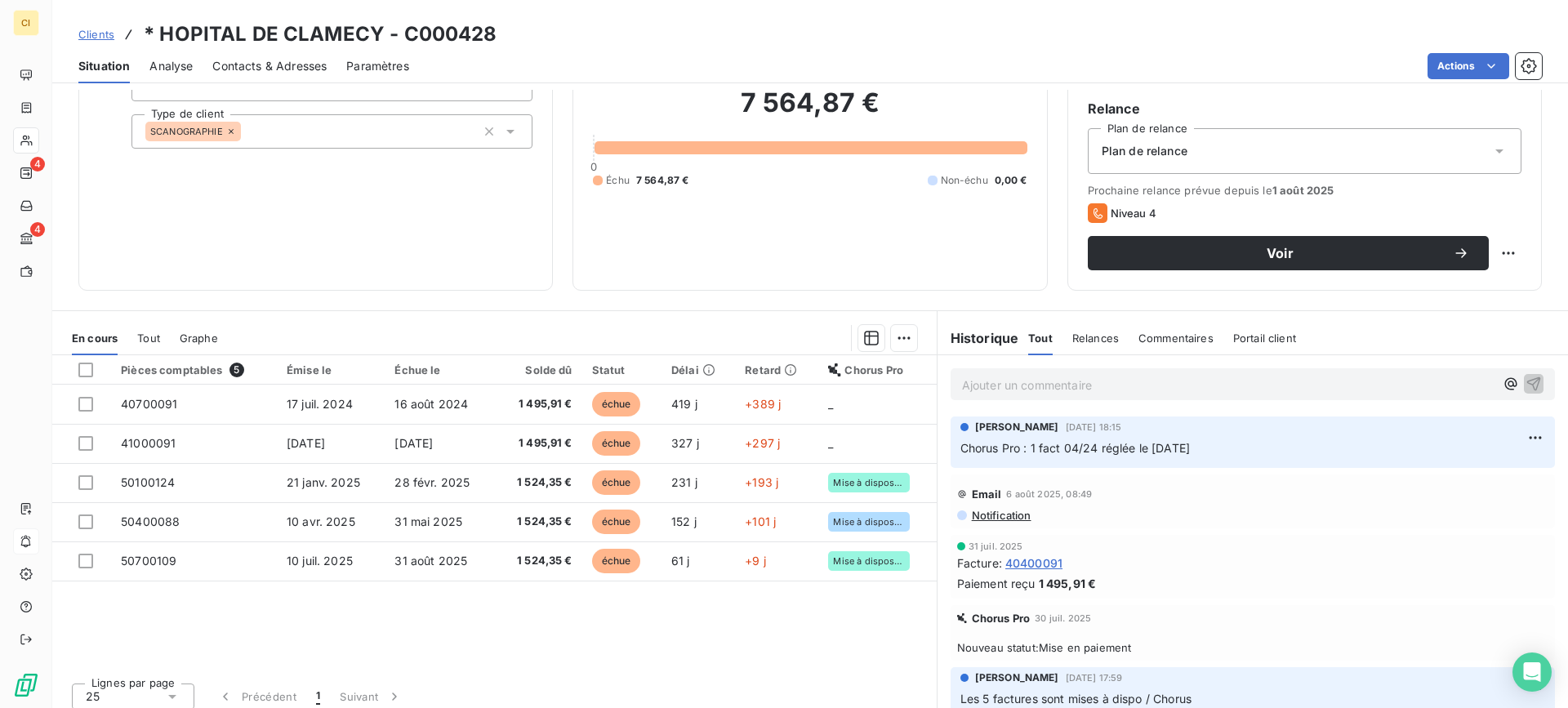
scroll to position [146, 0]
